Goal: Task Accomplishment & Management: Manage account settings

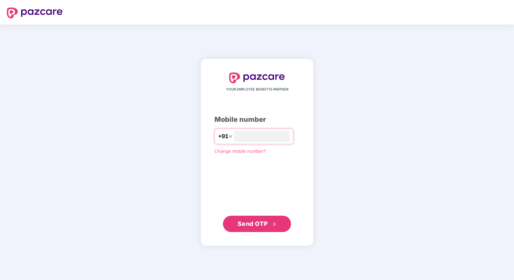
type input "**********"
click at [269, 227] on span "Send OTP" at bounding box center [257, 224] width 39 height 10
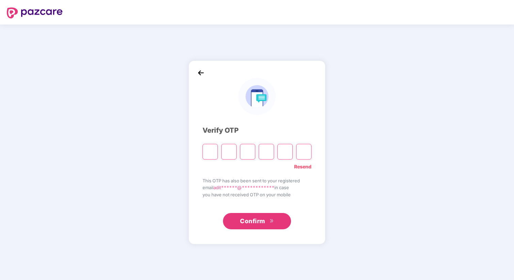
type input "*"
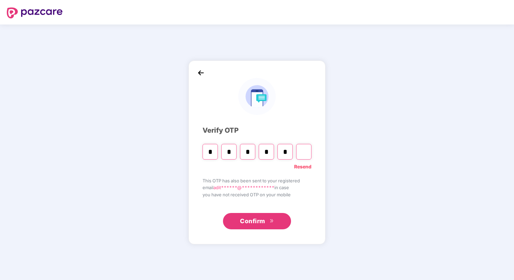
type input "*"
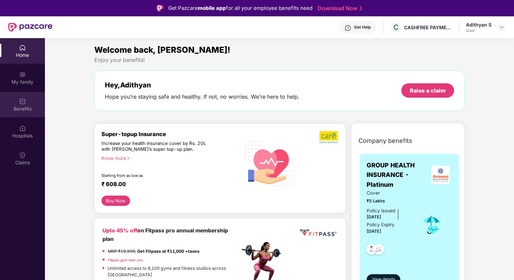
click at [30, 106] on div "Benefits" at bounding box center [22, 109] width 45 height 7
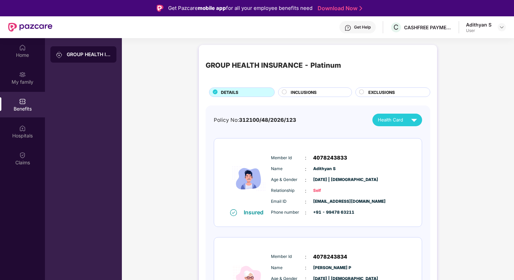
click at [323, 94] on div "INCLUSIONS" at bounding box center [317, 92] width 61 height 7
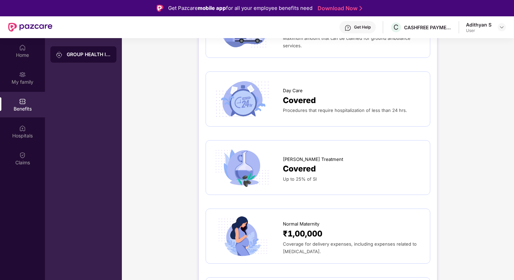
scroll to position [617, 0]
click at [297, 161] on span "[PERSON_NAME] Treatment" at bounding box center [313, 158] width 60 height 7
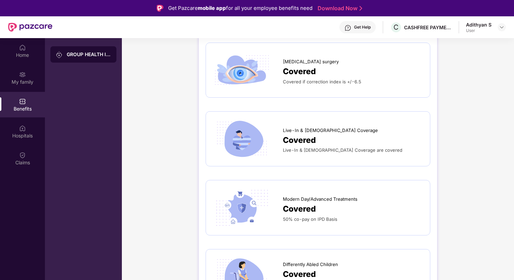
scroll to position [1195, 0]
